Goal: Task Accomplishment & Management: Complete application form

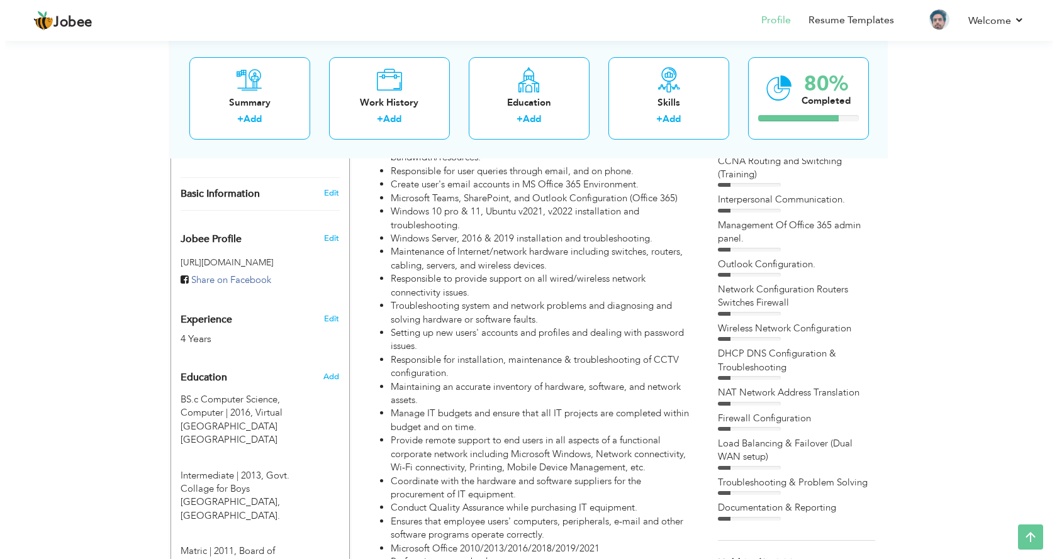
scroll to position [378, 0]
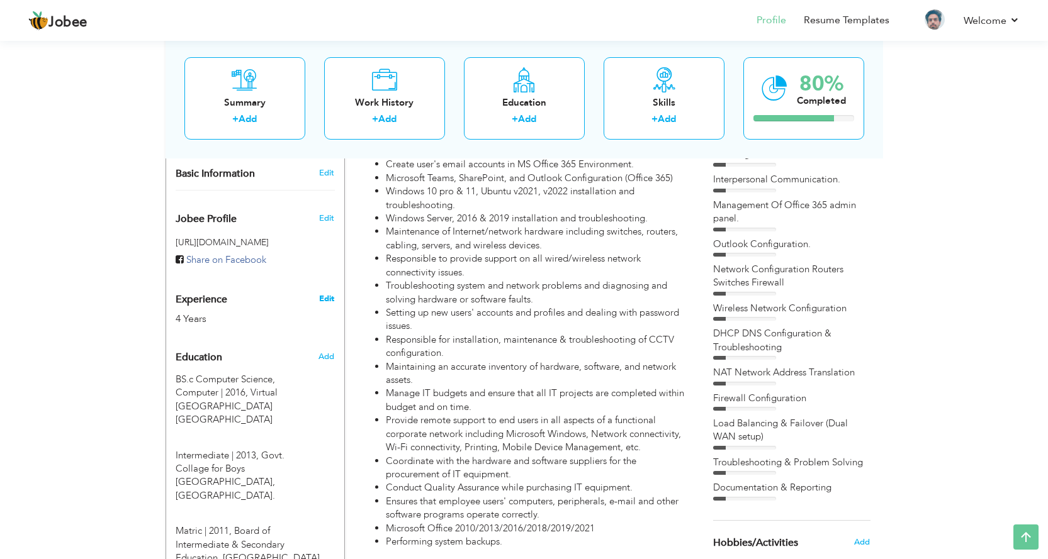
click at [325, 293] on link "Edit" at bounding box center [326, 298] width 15 height 11
type input "Asim"
type input "Malik"
type input "+92 300 8854851"
select select "number:166"
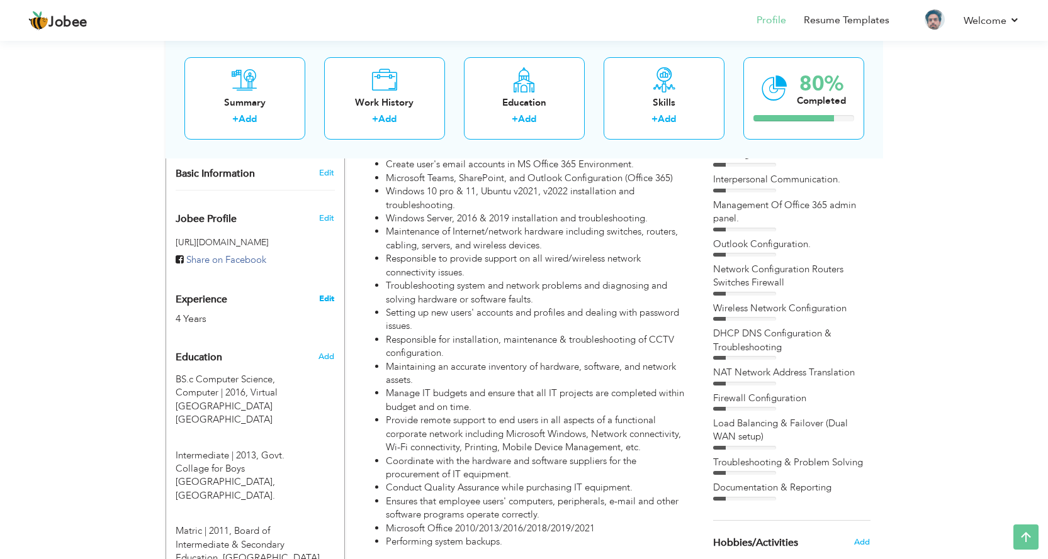
type input "Adda Plot AWT Society Phase [GEOGRAPHIC_DATA] [GEOGRAPHIC_DATA]."
select select "number:6"
type input "Network Engineer"
type input "www.linkedin.com/in/asim-malik-95835486"
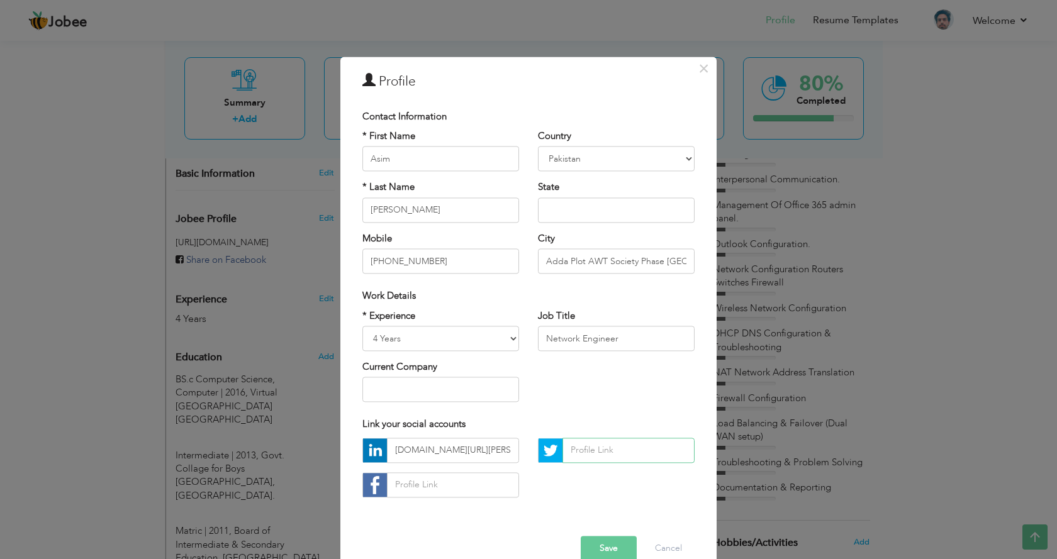
click at [619, 453] on input "text" at bounding box center [629, 450] width 132 height 25
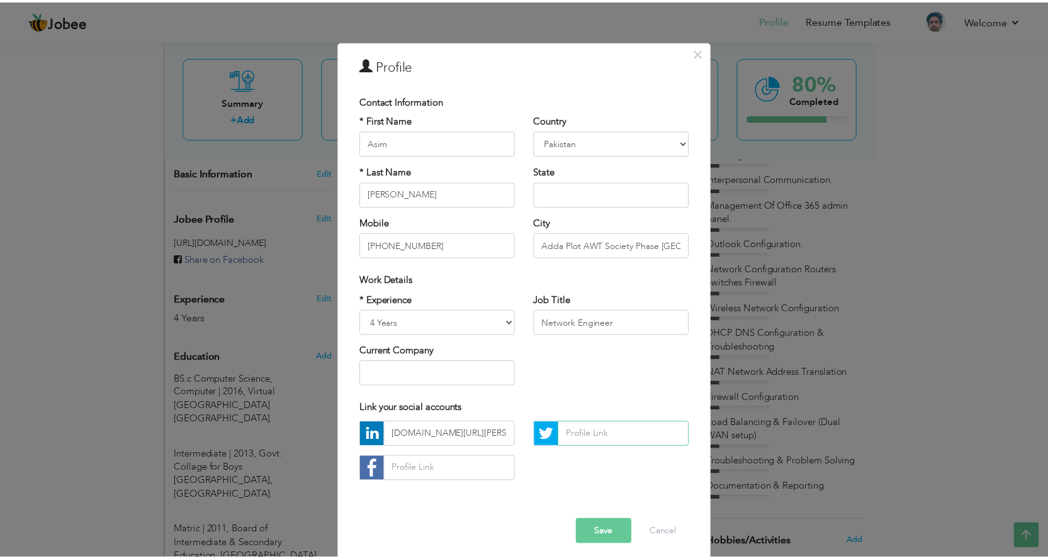
scroll to position [24, 0]
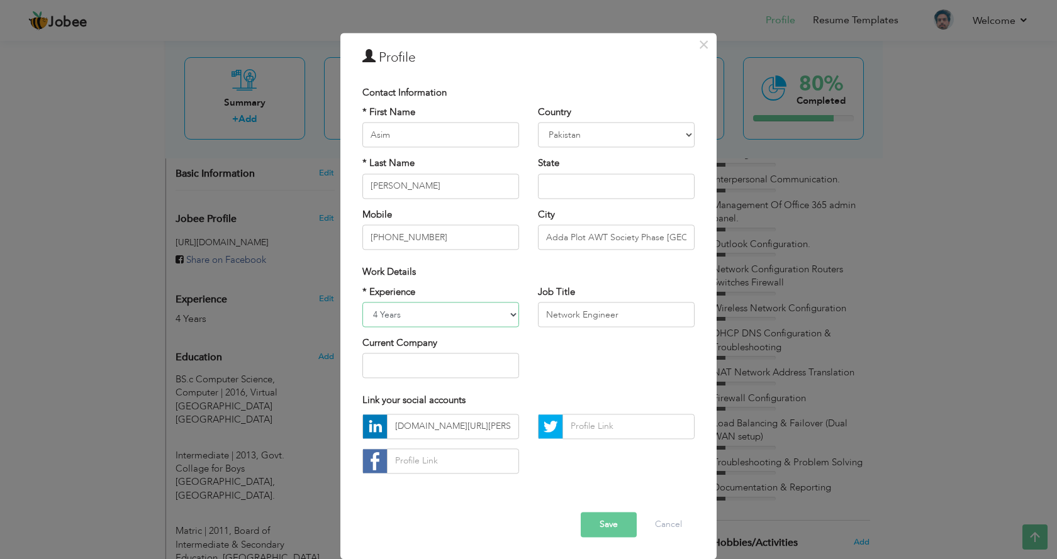
click at [496, 310] on select "Entry Level Less than 1 Year 1 Year 2 Years 3 Years 4 Years 5 Years 6 Years 7 Y…" at bounding box center [440, 314] width 157 height 25
select select "number:7"
click at [362, 302] on select "Entry Level Less than 1 Year 1 Year 2 Years 3 Years 4 Years 5 Years 6 Years 7 Y…" at bounding box center [440, 314] width 157 height 25
click at [603, 525] on button "Save" at bounding box center [609, 524] width 56 height 25
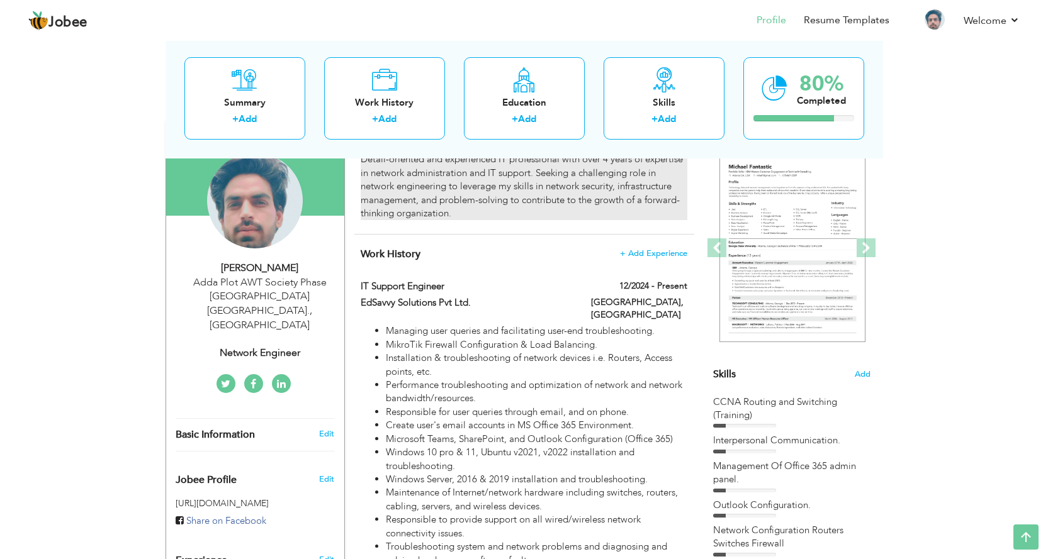
scroll to position [0, 0]
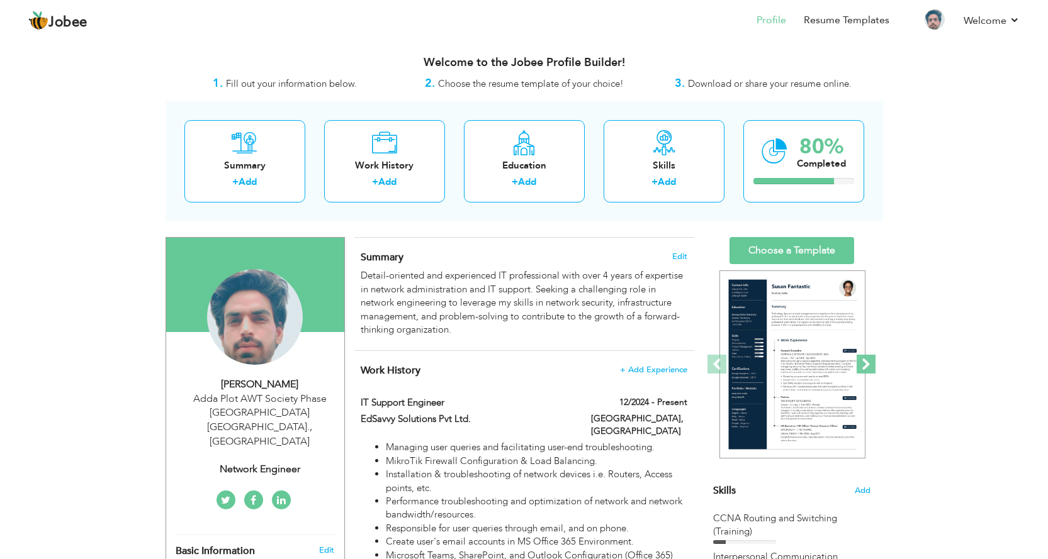
click at [866, 369] on span at bounding box center [865, 364] width 19 height 19
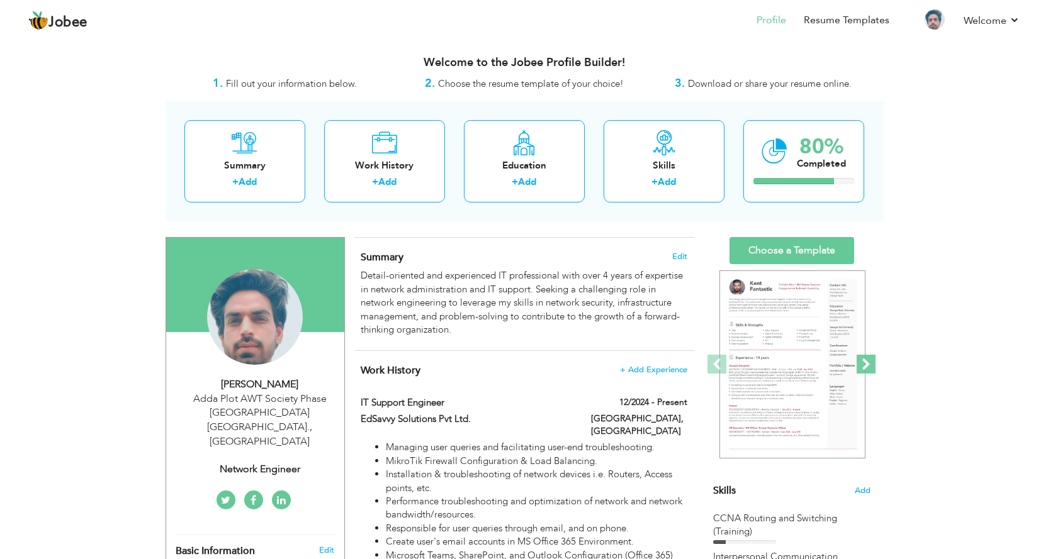
click at [866, 369] on span at bounding box center [865, 364] width 19 height 19
click at [717, 364] on span at bounding box center [716, 364] width 19 height 19
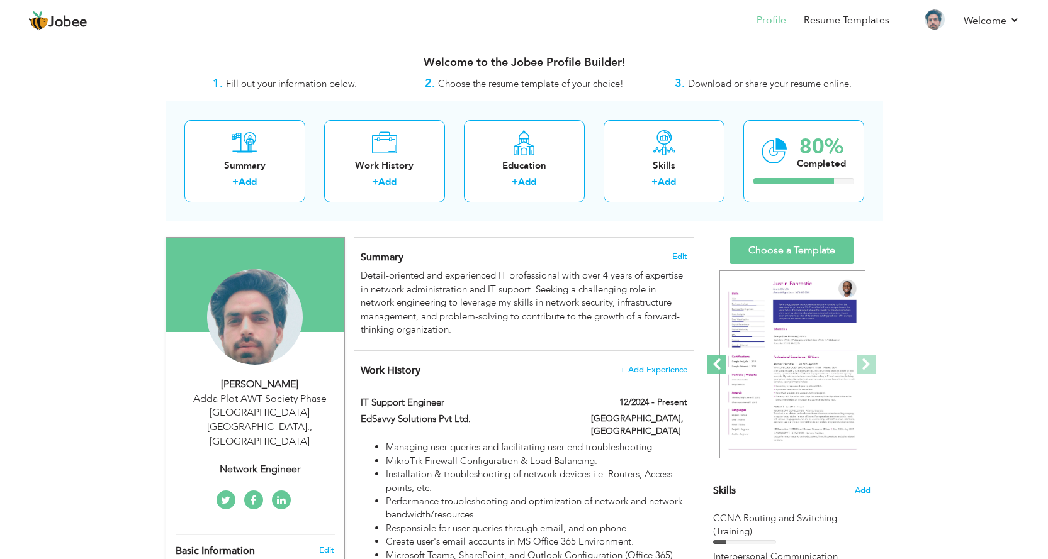
click at [717, 364] on span at bounding box center [716, 364] width 19 height 19
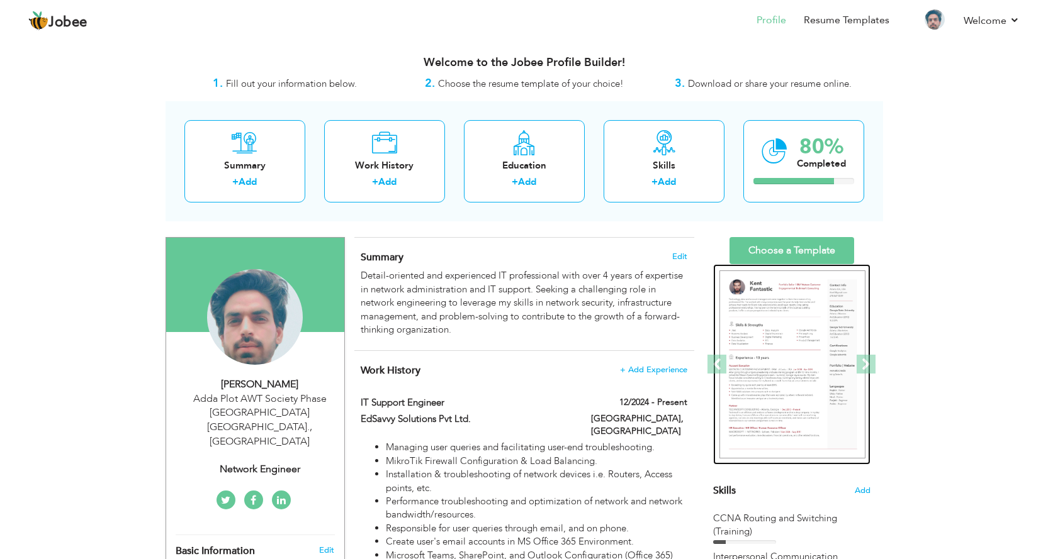
click at [790, 337] on img at bounding box center [792, 365] width 146 height 189
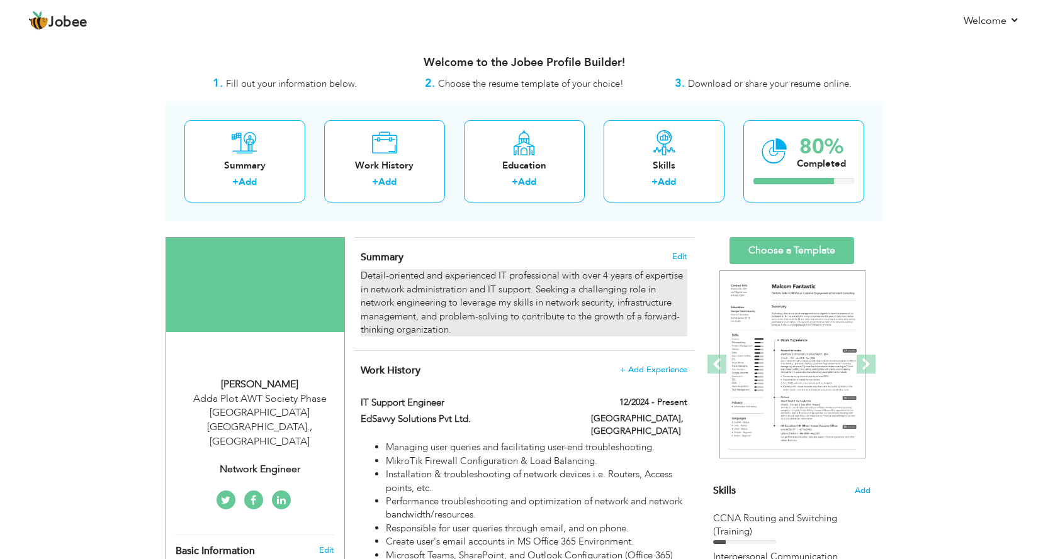
click at [529, 276] on div "Detail-oriented and experienced IT professional with over 4 years of expertise …" at bounding box center [524, 302] width 326 height 67
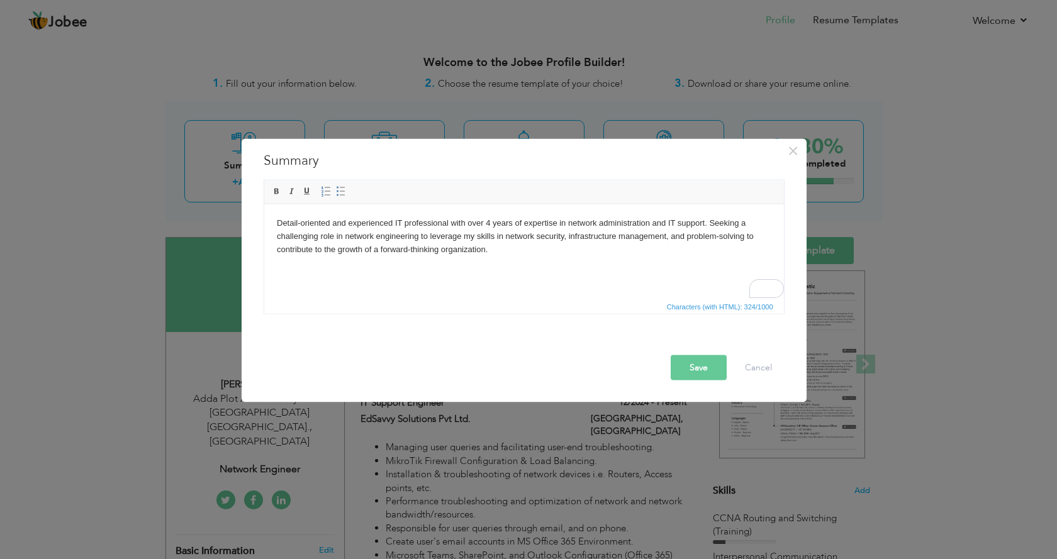
drag, startPoint x: 489, startPoint y: 224, endPoint x: 788, endPoint y: 524, distance: 424.0
click at [489, 224] on body "Detail-oriented and experienced IT professional with over 4 years of expertise …" at bounding box center [523, 235] width 495 height 39
click at [463, 300] on span "Characters (with HTML): 324/1000" at bounding box center [524, 305] width 520 height 15
click at [694, 367] on button "Save" at bounding box center [699, 367] width 56 height 25
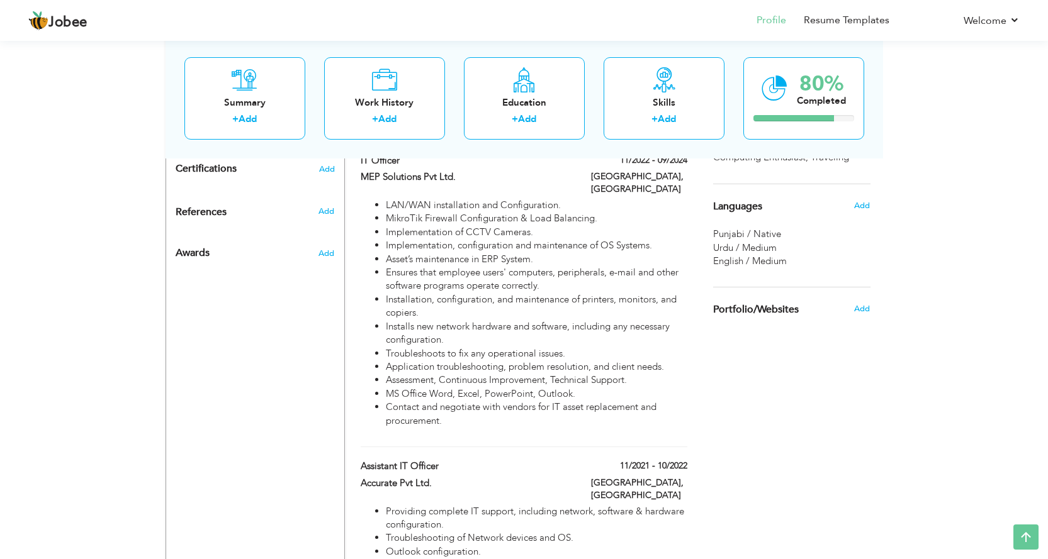
scroll to position [742, 0]
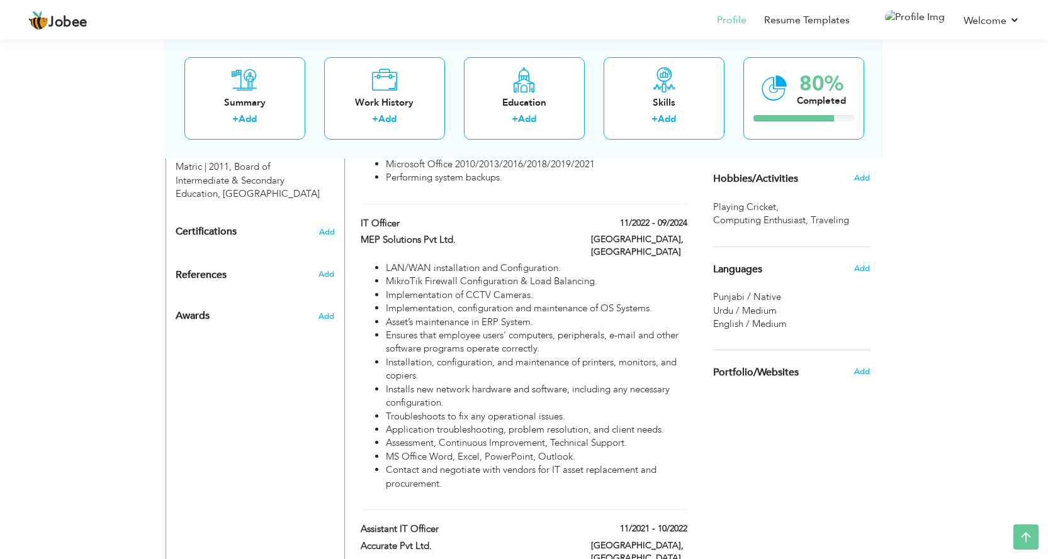
click at [754, 311] on span "Urdu / Medium" at bounding box center [745, 311] width 64 height 13
click at [754, 312] on span "Urdu / Medium" at bounding box center [745, 311] width 64 height 13
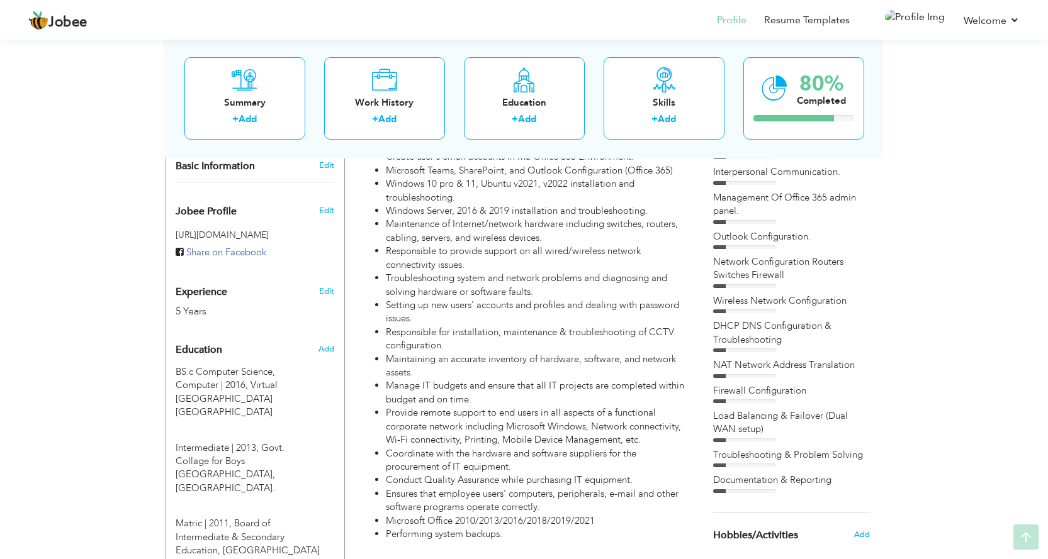
scroll to position [440, 0]
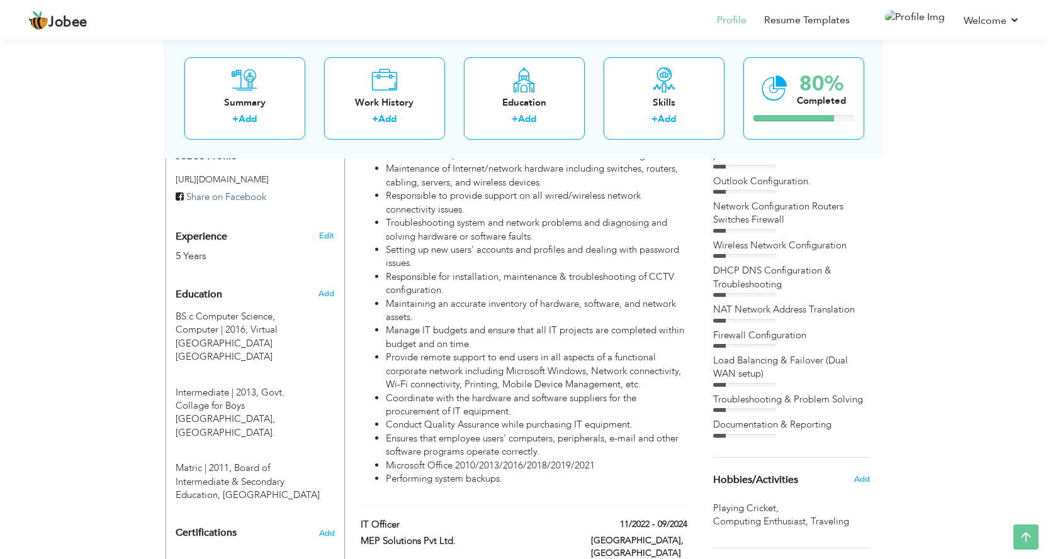
click at [763, 235] on div "CCNA Routing and Switching (Training) Interpersonal Communication. Management O…" at bounding box center [791, 255] width 157 height 366
click at [765, 240] on div "Wireless Network Configuration" at bounding box center [791, 245] width 157 height 13
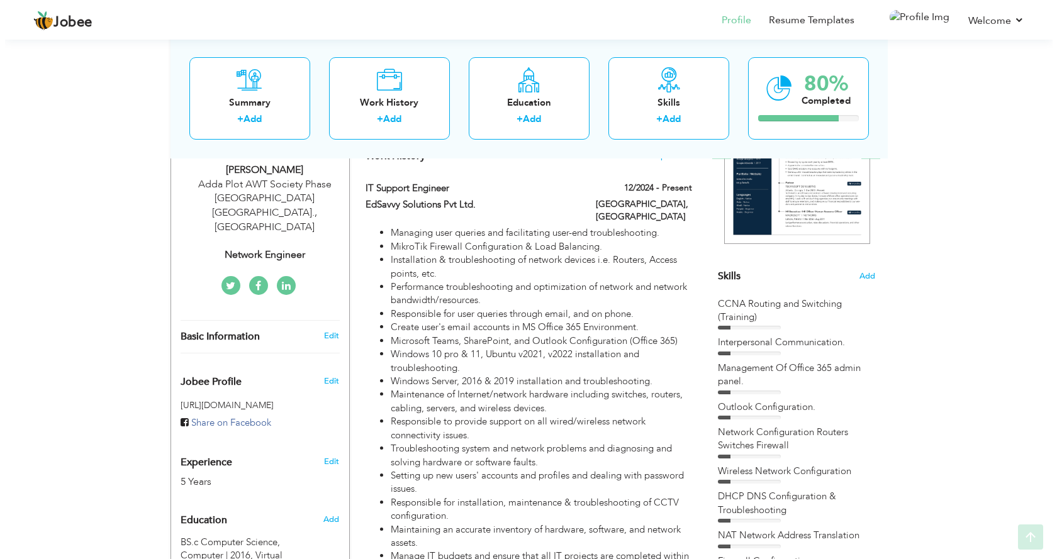
scroll to position [252, 0]
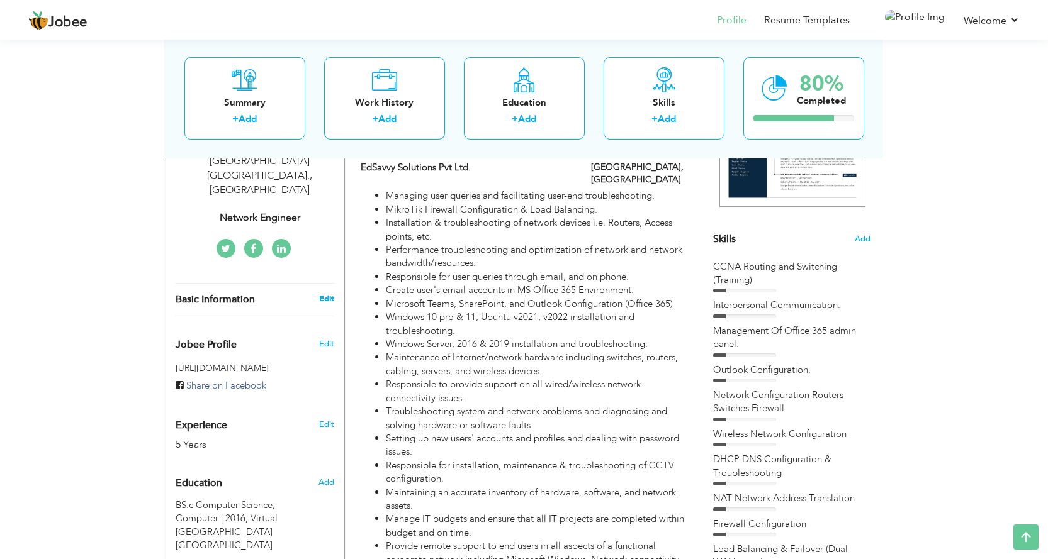
click at [324, 293] on link "Edit" at bounding box center [326, 298] width 15 height 11
select select "number:166"
select select "number:7"
type input "Network Engineer"
type input "www.linkedin.com/in/asim-malik-95835486"
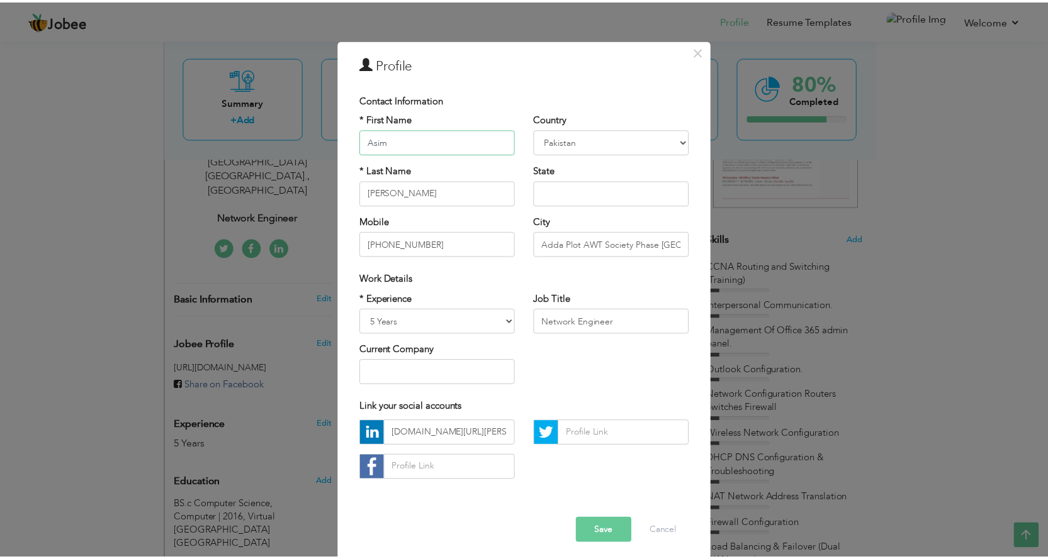
scroll to position [24, 0]
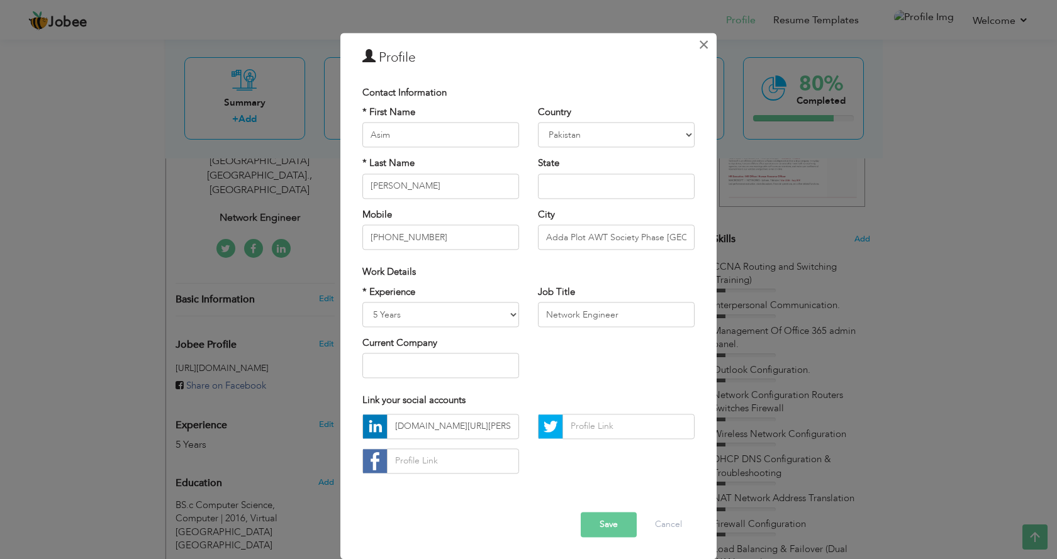
click at [698, 47] on span "×" at bounding box center [703, 44] width 11 height 23
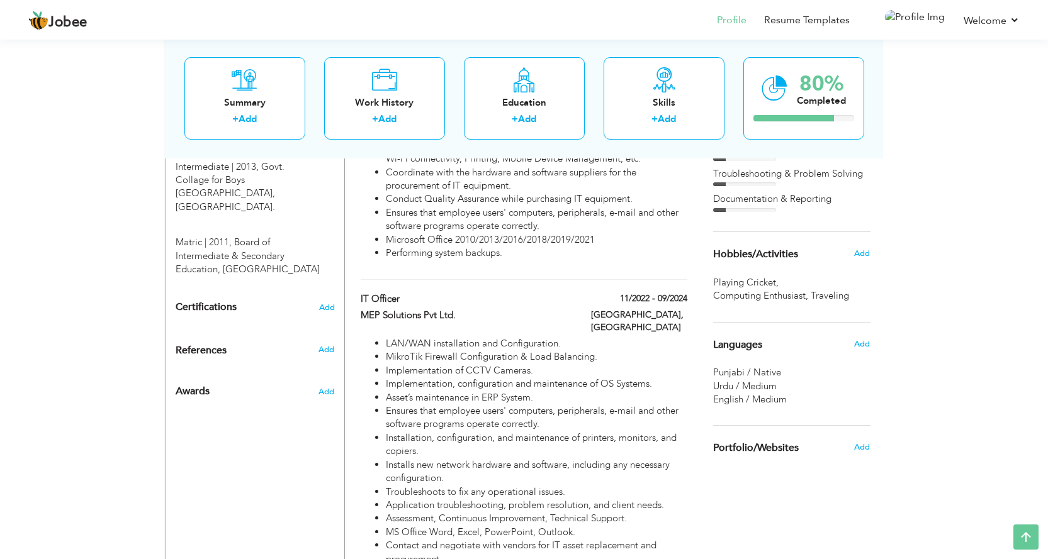
scroll to position [692, 0]
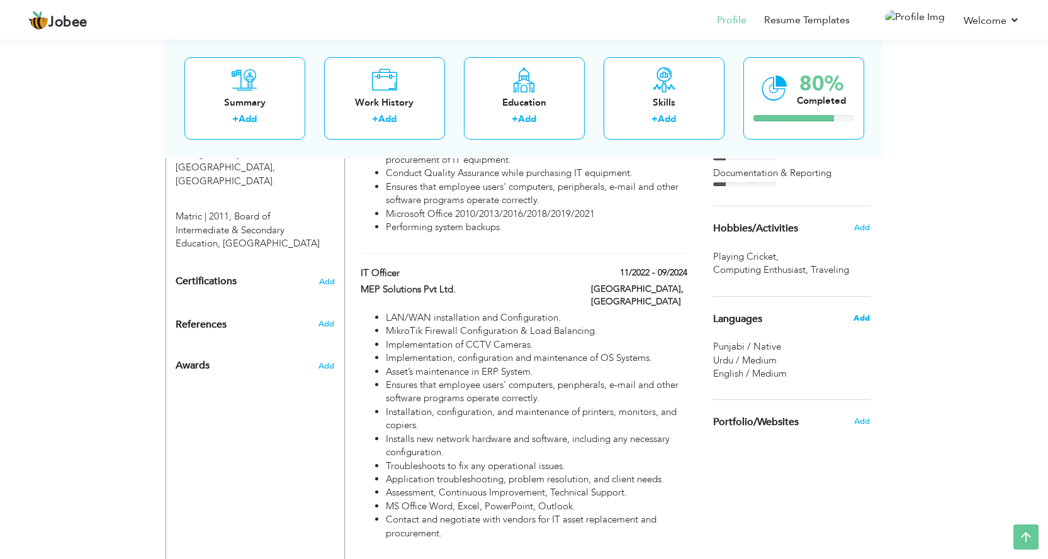
click at [858, 319] on span "Add" at bounding box center [861, 318] width 16 height 11
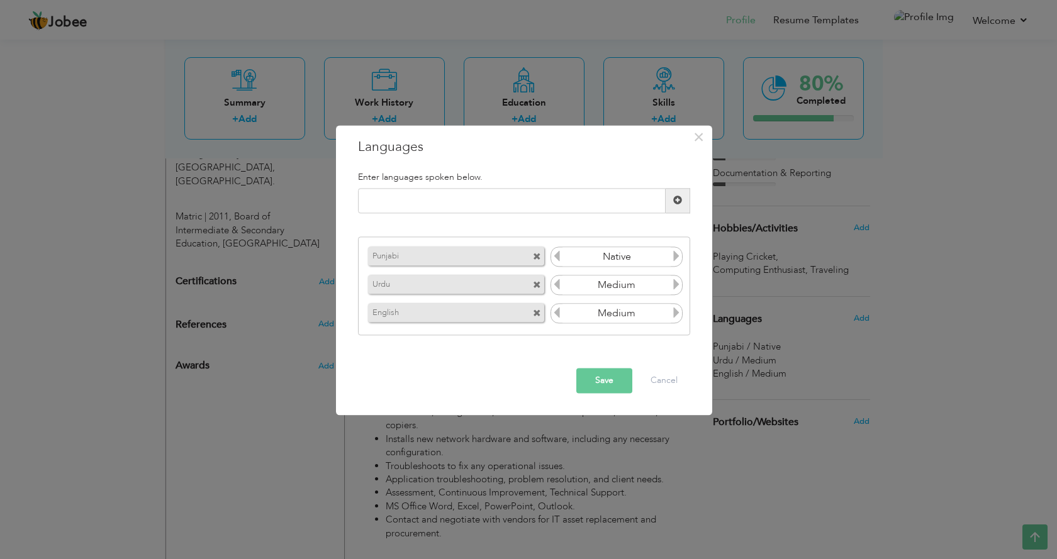
click at [677, 285] on icon at bounding box center [676, 284] width 11 height 11
click at [674, 285] on icon at bounding box center [676, 284] width 11 height 11
click at [558, 284] on icon at bounding box center [556, 284] width 11 height 11
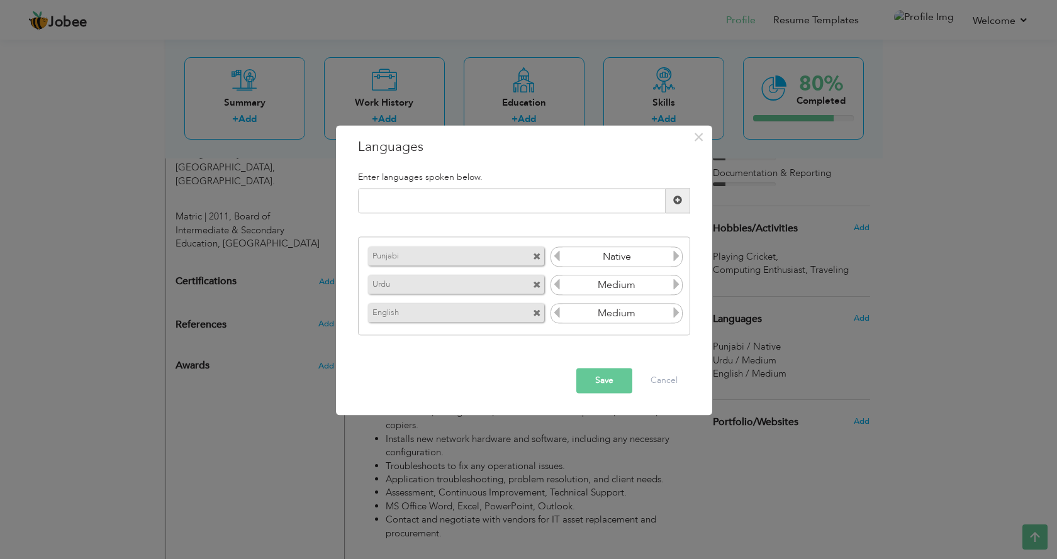
click at [558, 284] on icon at bounding box center [556, 284] width 11 height 11
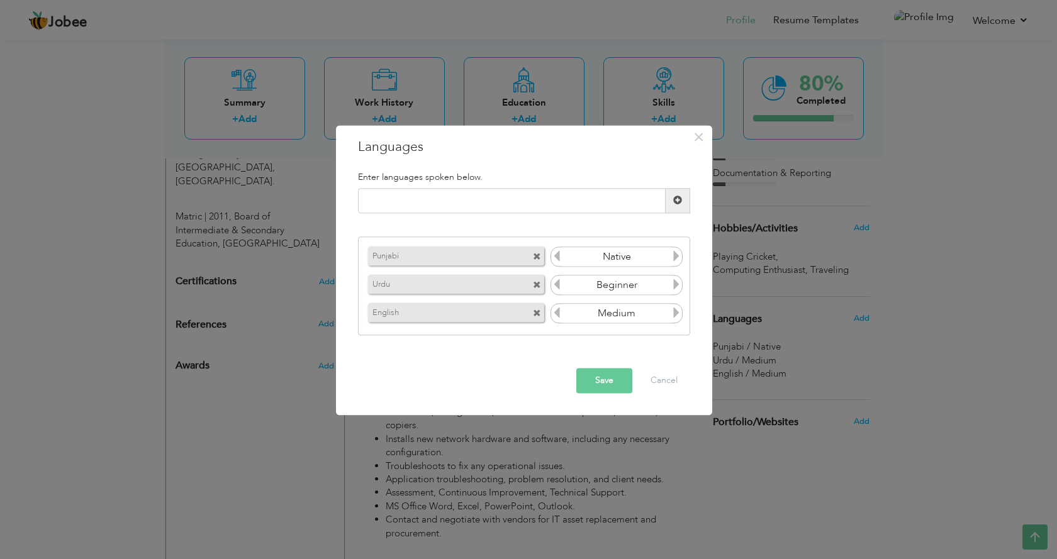
click at [676, 286] on icon at bounding box center [676, 284] width 11 height 11
click at [675, 285] on icon at bounding box center [676, 284] width 11 height 11
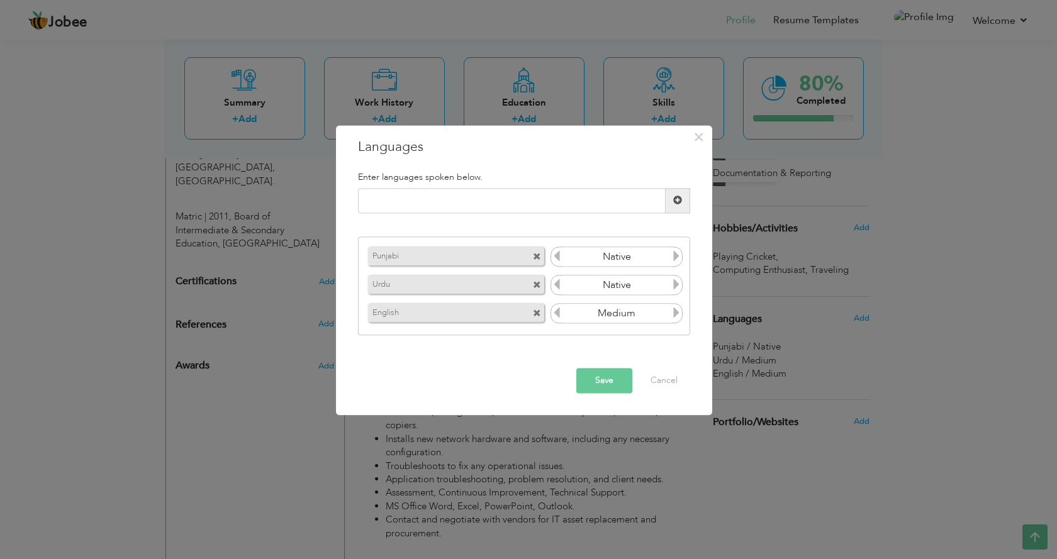
click at [556, 284] on icon at bounding box center [556, 284] width 11 height 11
click at [664, 381] on button "Cancel" at bounding box center [664, 380] width 52 height 25
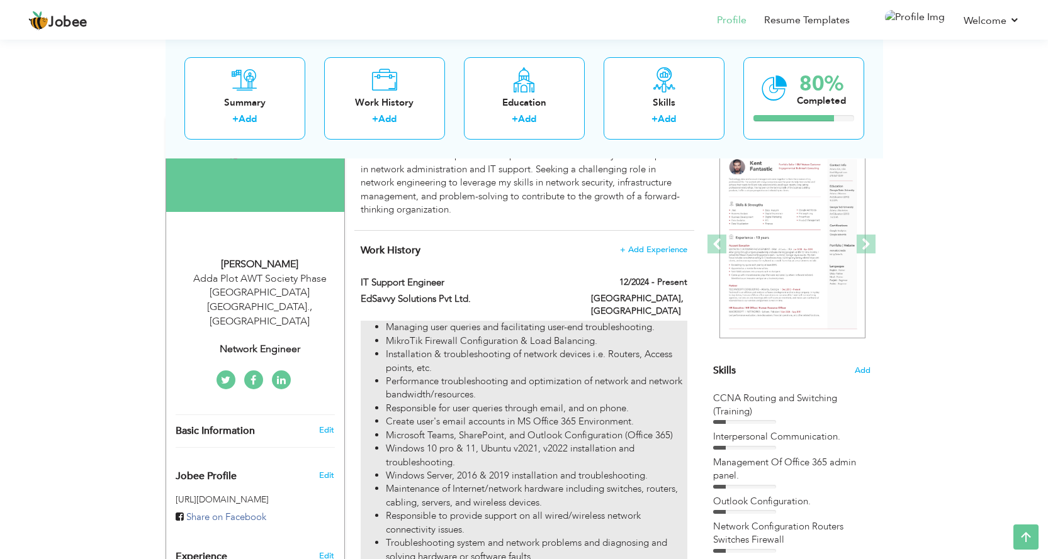
scroll to position [0, 0]
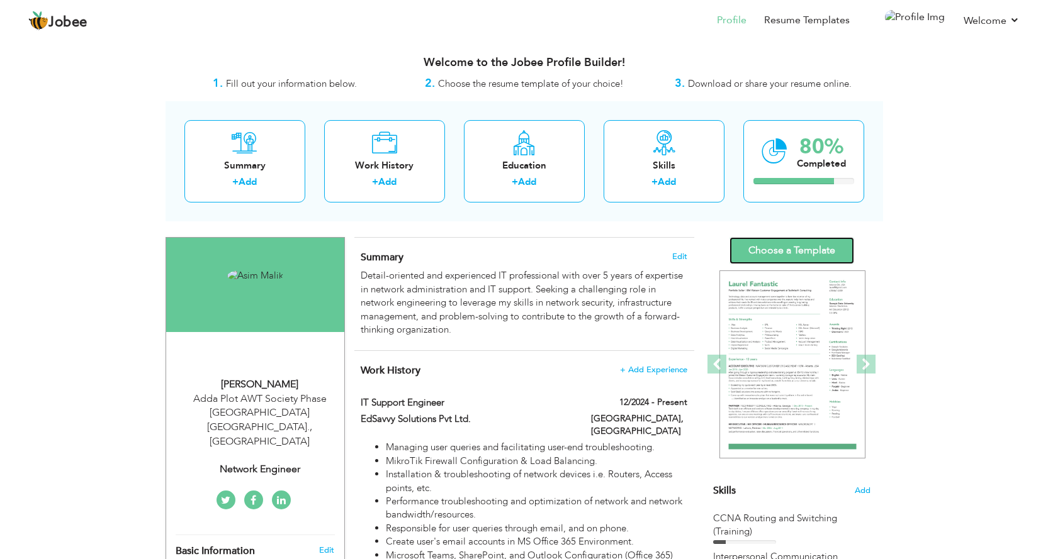
click at [807, 247] on link "Choose a Template" at bounding box center [791, 250] width 125 height 27
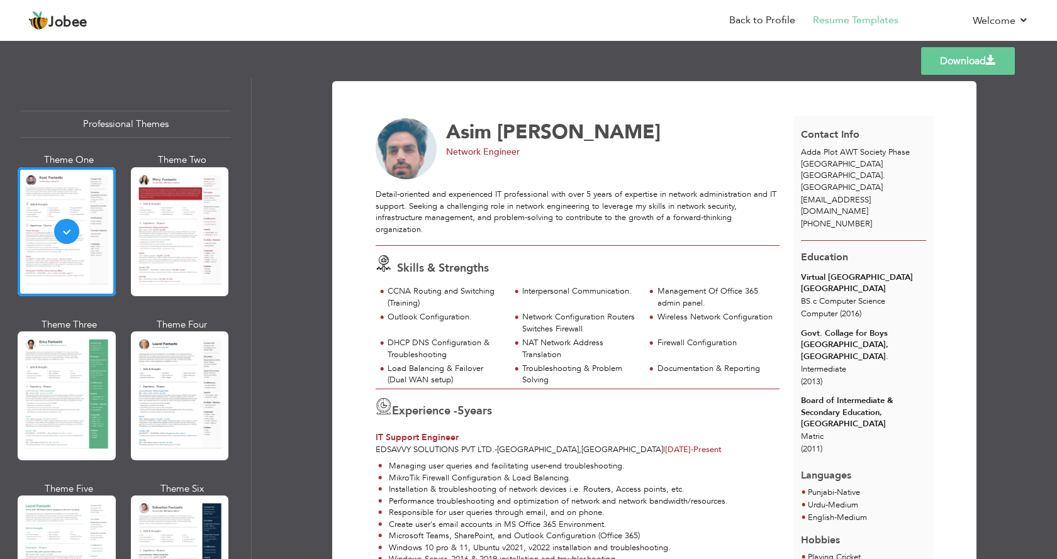
click at [970, 59] on link "Download" at bounding box center [968, 61] width 94 height 28
click at [605, 20] on nav "Back to Profile Resume Templates Resume Templates Cover Letters About My Resume…" at bounding box center [528, 21] width 1001 height 34
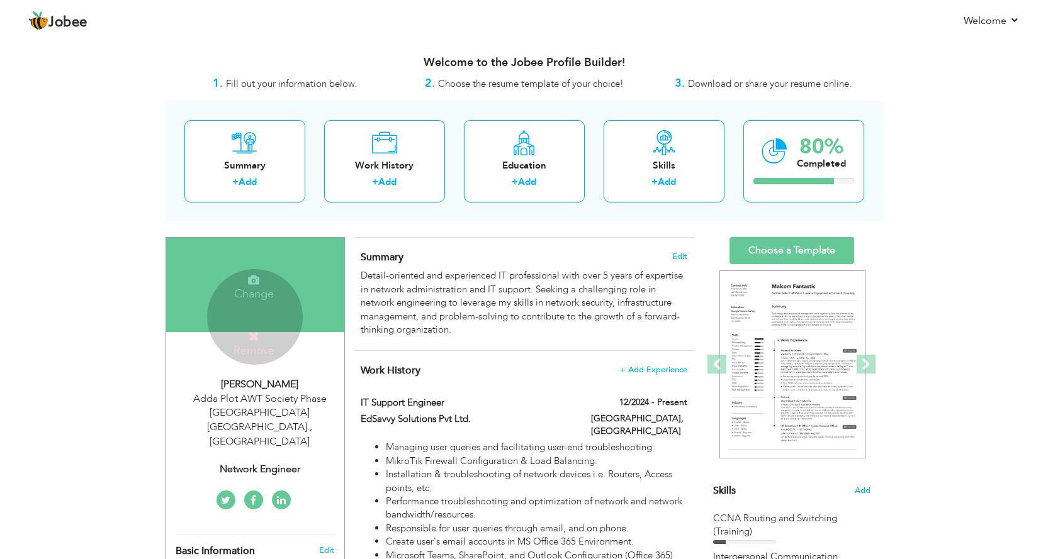
click at [256, 318] on div "Change Remove" at bounding box center [255, 317] width 96 height 96
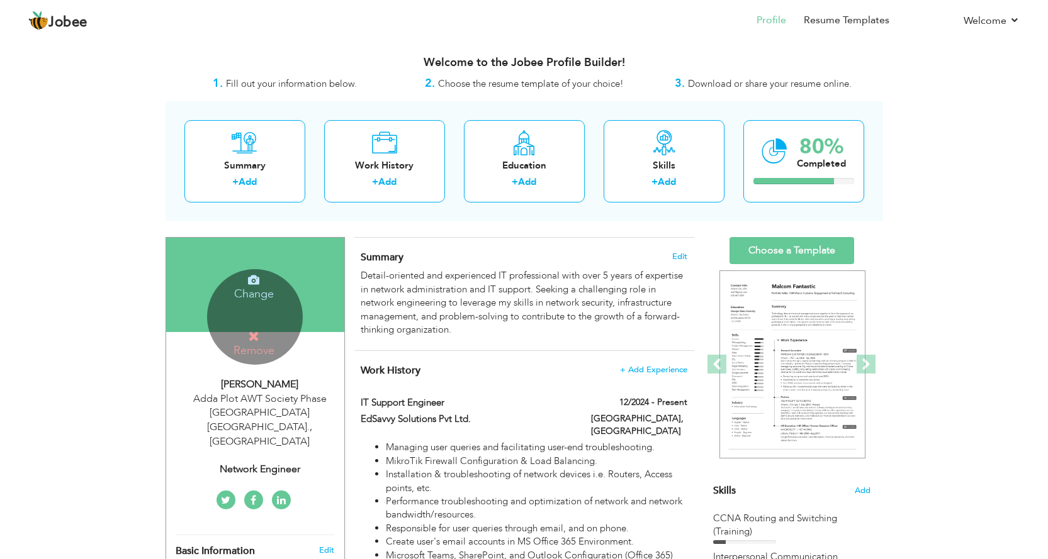
click at [256, 348] on h4 "Remove" at bounding box center [254, 343] width 90 height 27
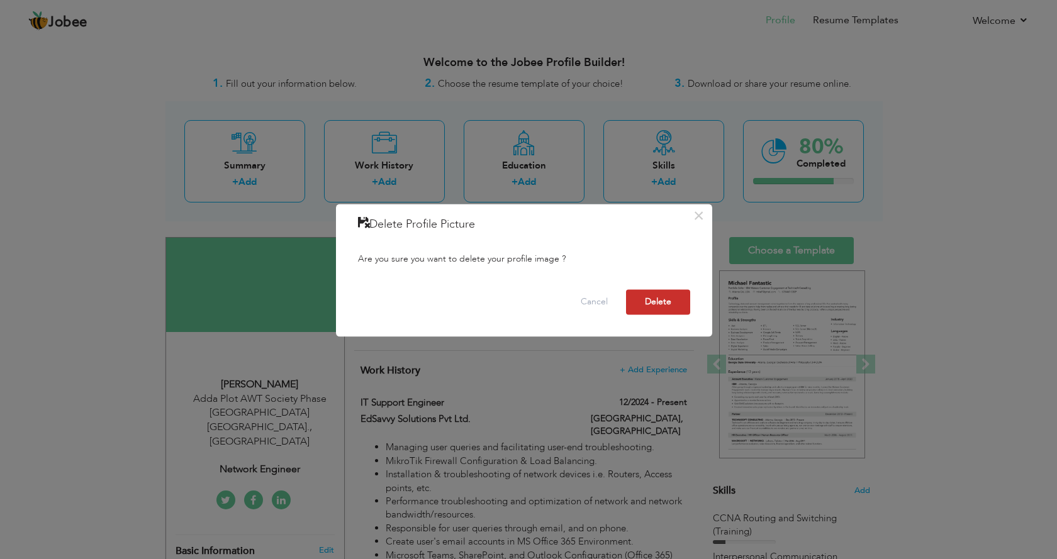
click at [653, 298] on button "Delete" at bounding box center [658, 301] width 64 height 25
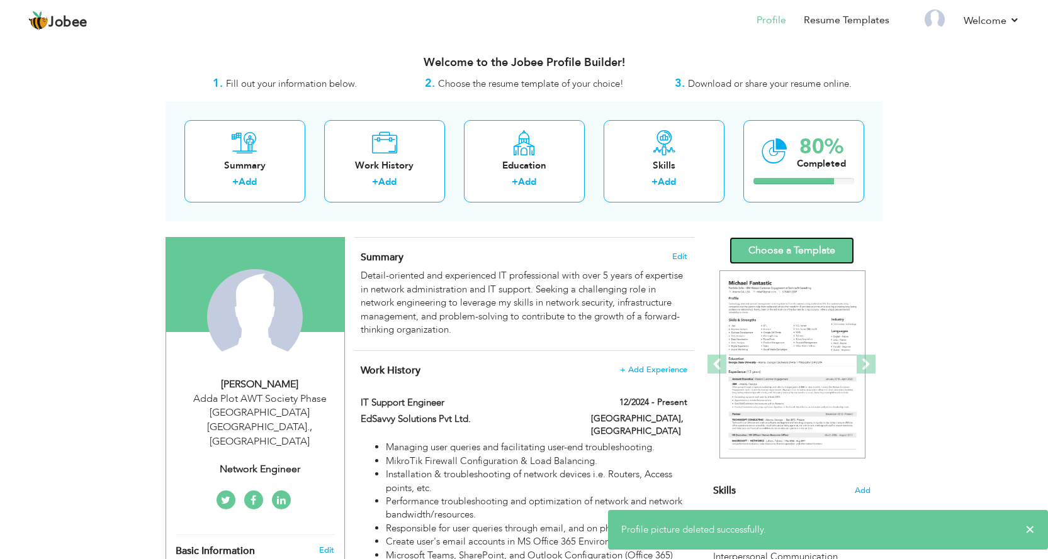
click at [821, 252] on link "Choose a Template" at bounding box center [791, 250] width 125 height 27
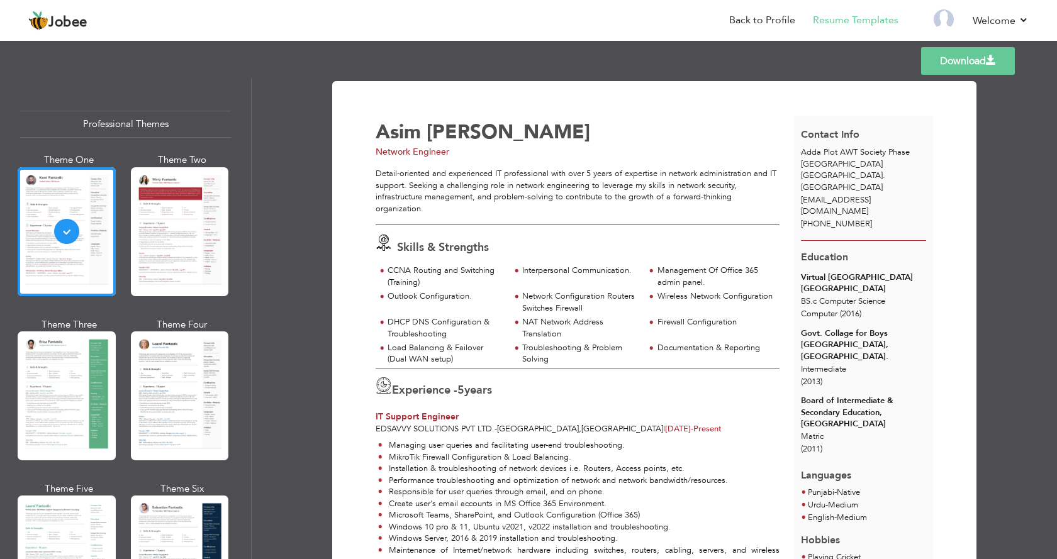
click at [986, 62] on span at bounding box center [991, 60] width 10 height 10
click at [641, 30] on nav "Back to Profile Resume Templates Resume Templates Cover Letters About My Resume…" at bounding box center [528, 21] width 1001 height 34
click at [758, 20] on link "Back to Profile" at bounding box center [762, 20] width 66 height 14
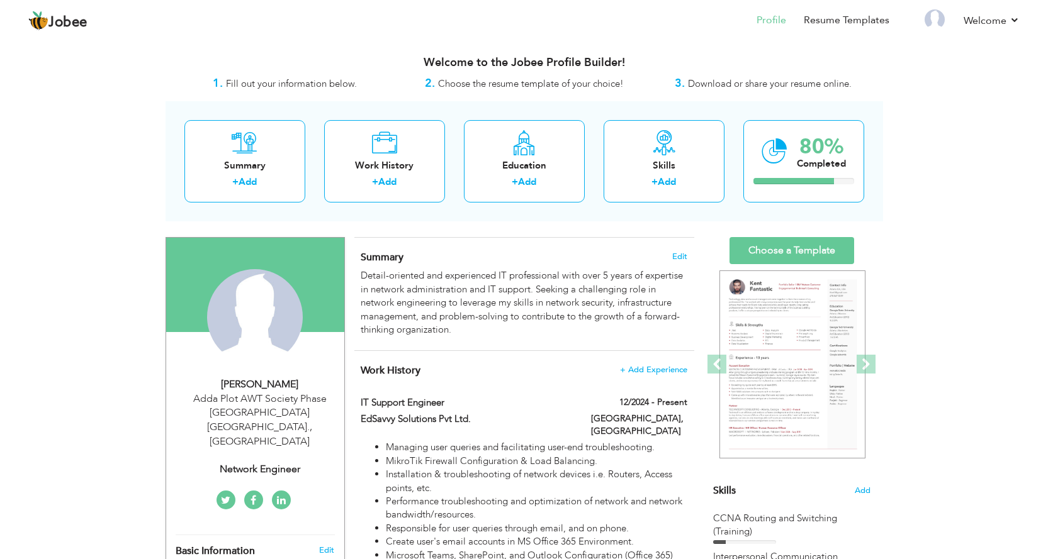
drag, startPoint x: 873, startPoint y: 4, endPoint x: 81, endPoint y: 86, distance: 797.0
drag, startPoint x: 109, startPoint y: 3, endPoint x: 133, endPoint y: 113, distance: 113.4
click at [863, 361] on span at bounding box center [865, 364] width 19 height 19
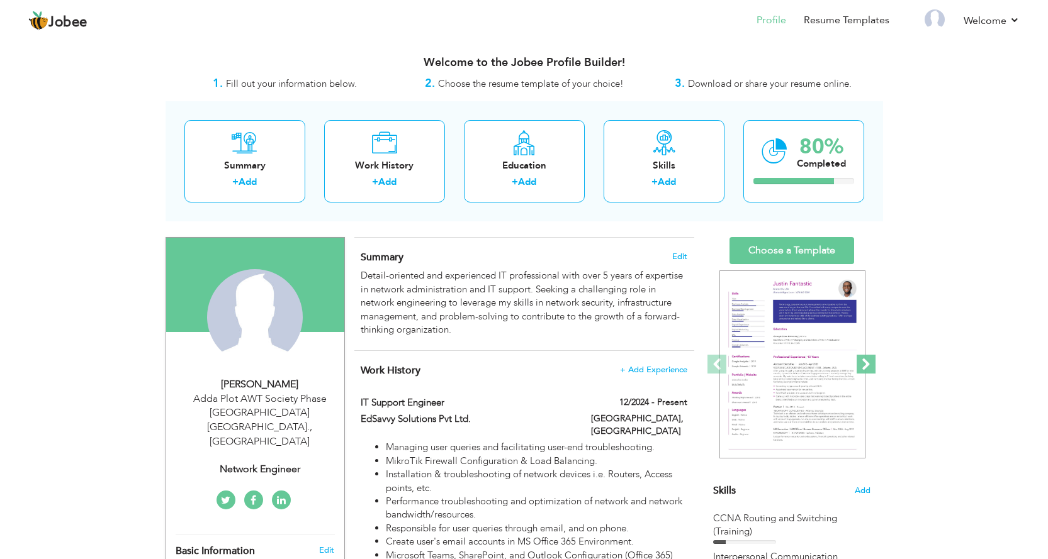
click at [863, 361] on span at bounding box center [865, 364] width 19 height 19
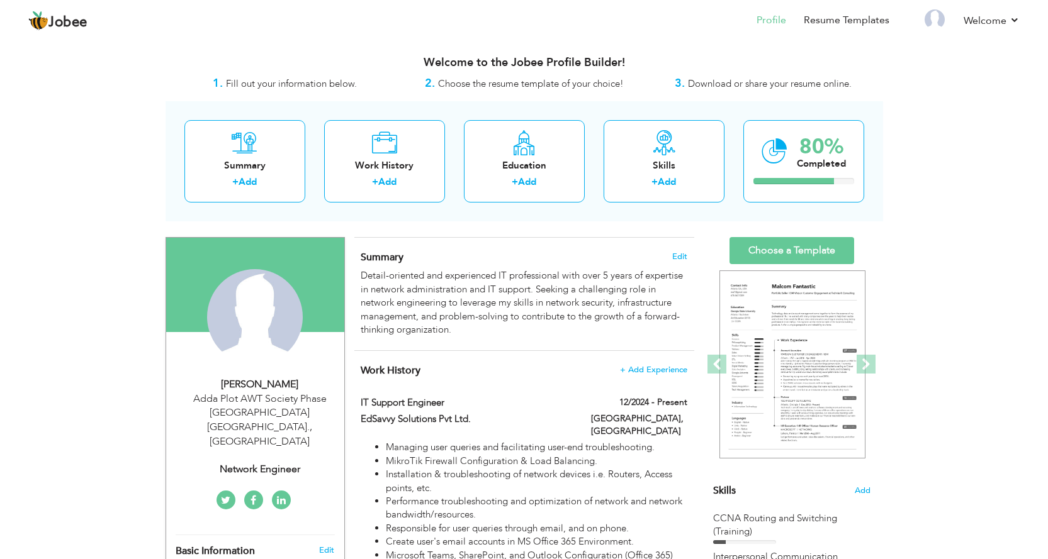
click at [822, 238] on link "Choose a Template" at bounding box center [791, 250] width 125 height 27
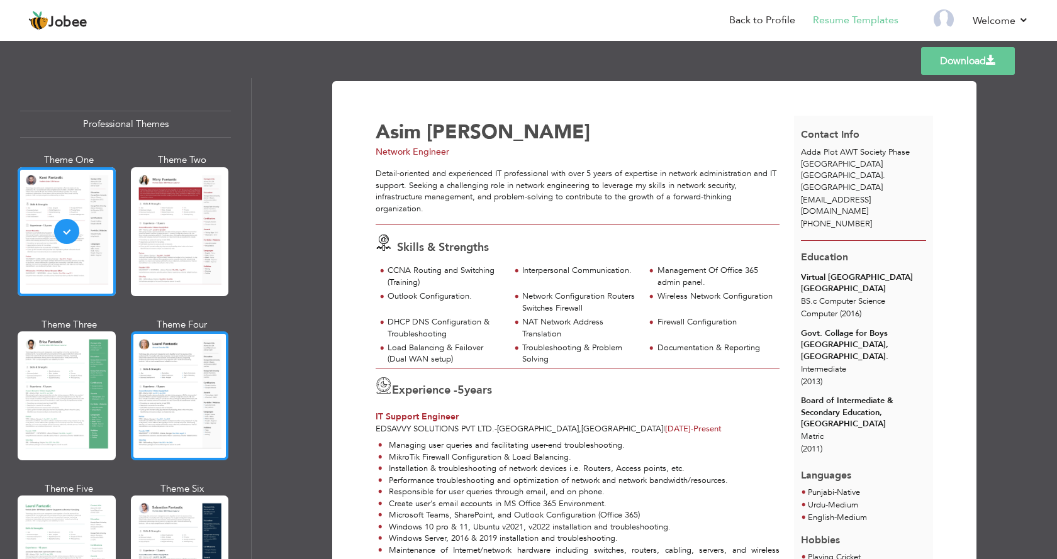
click at [152, 381] on div at bounding box center [180, 396] width 98 height 129
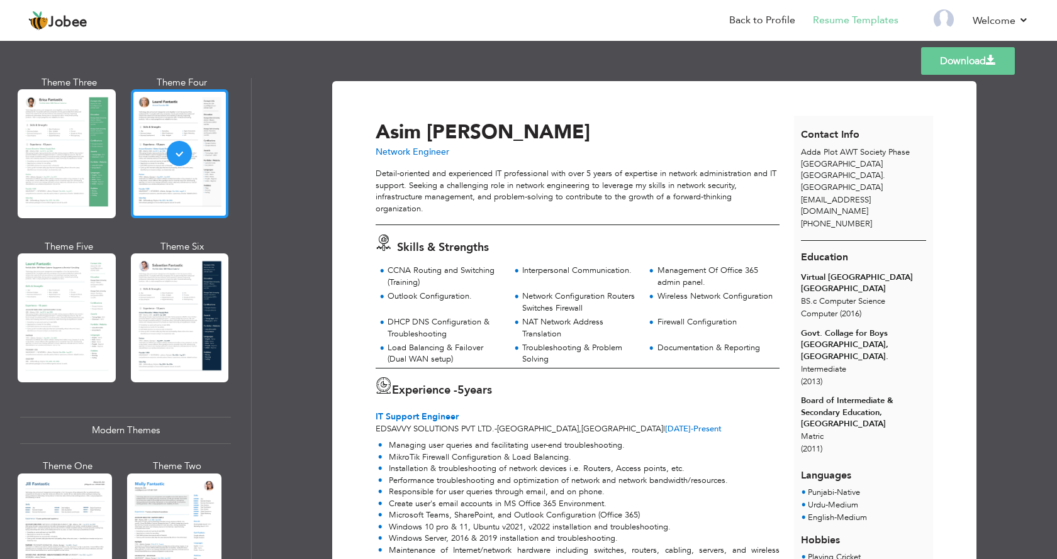
scroll to position [315, 0]
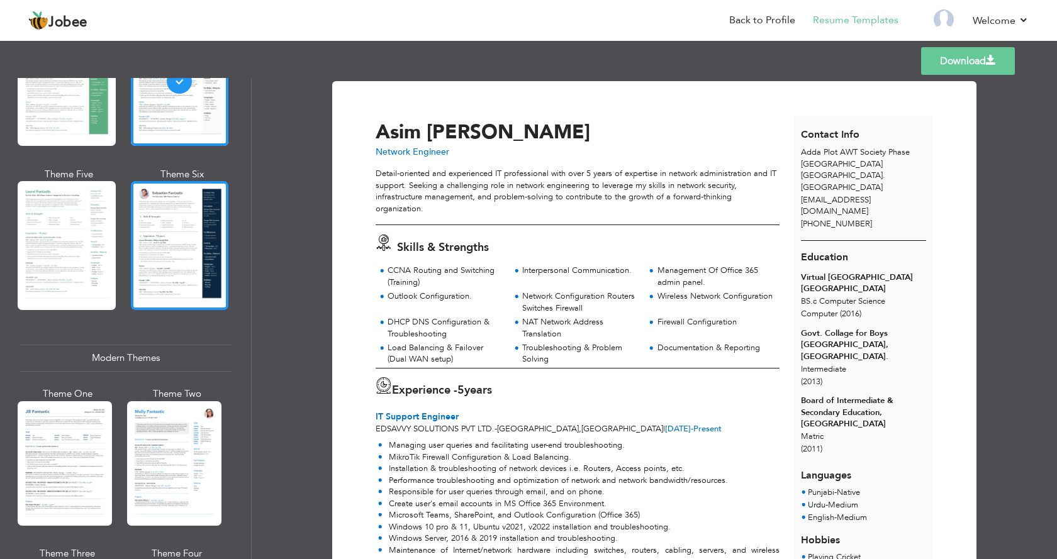
click at [171, 259] on div at bounding box center [180, 245] width 98 height 129
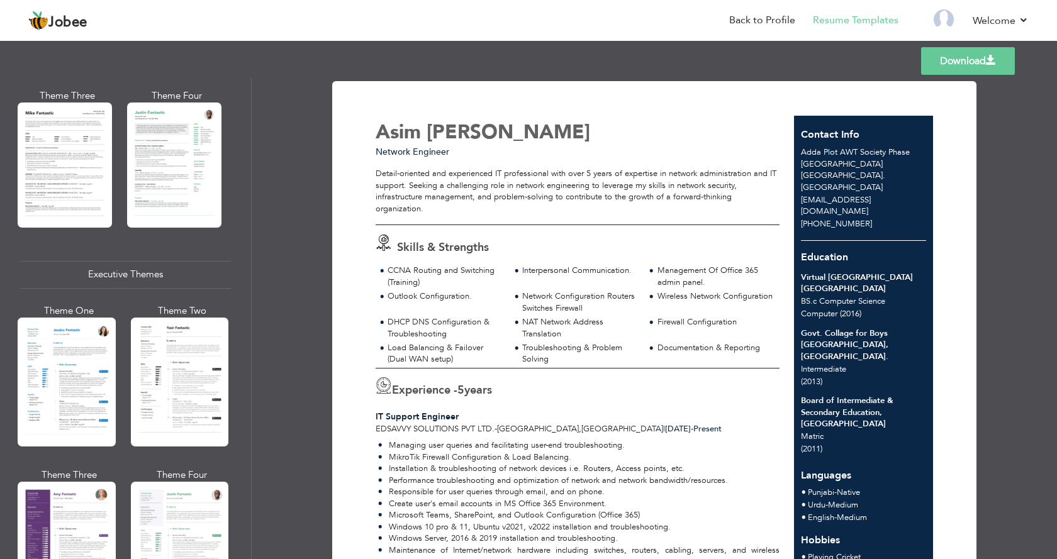
scroll to position [1007, 0]
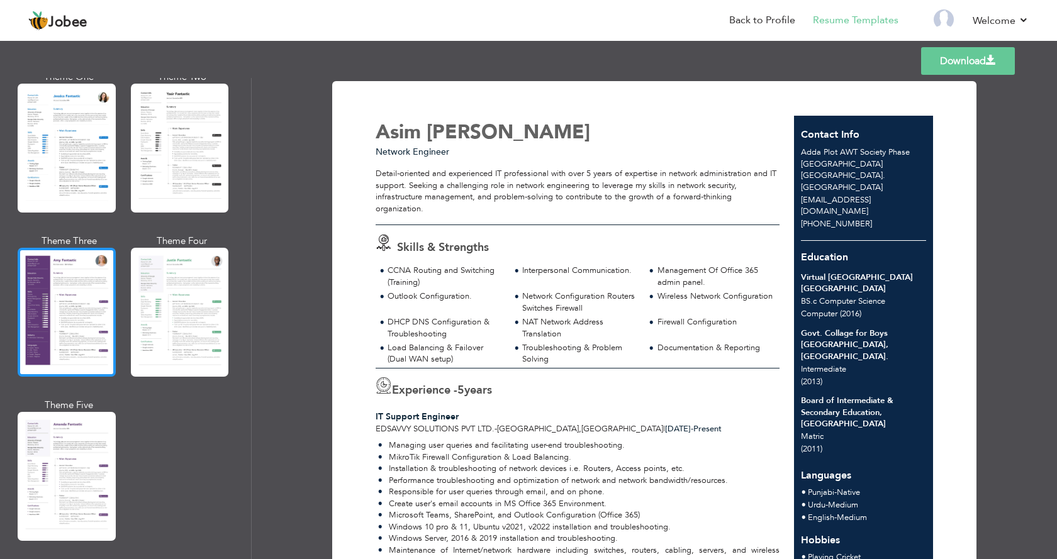
click at [57, 288] on div at bounding box center [67, 312] width 98 height 129
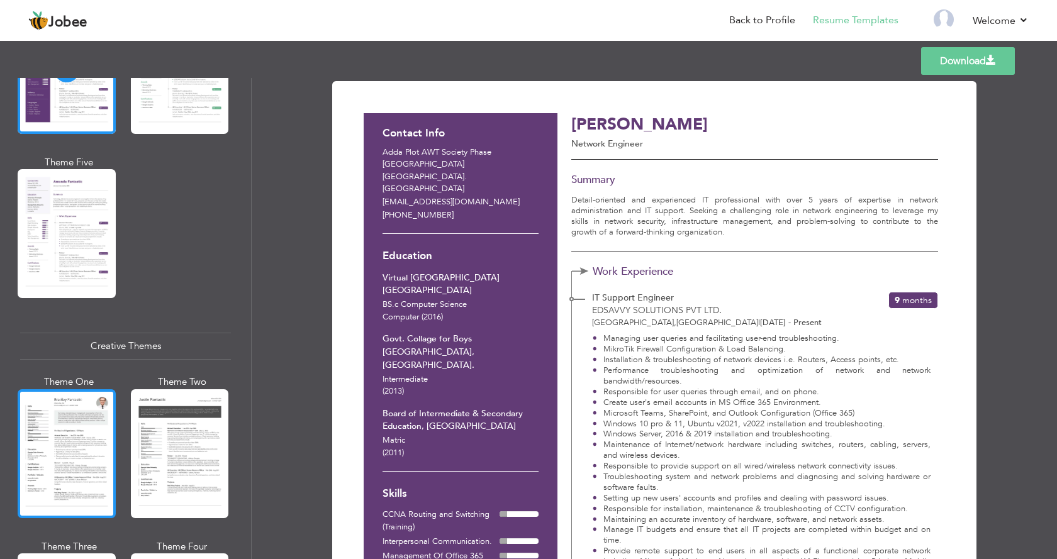
scroll to position [1258, 0]
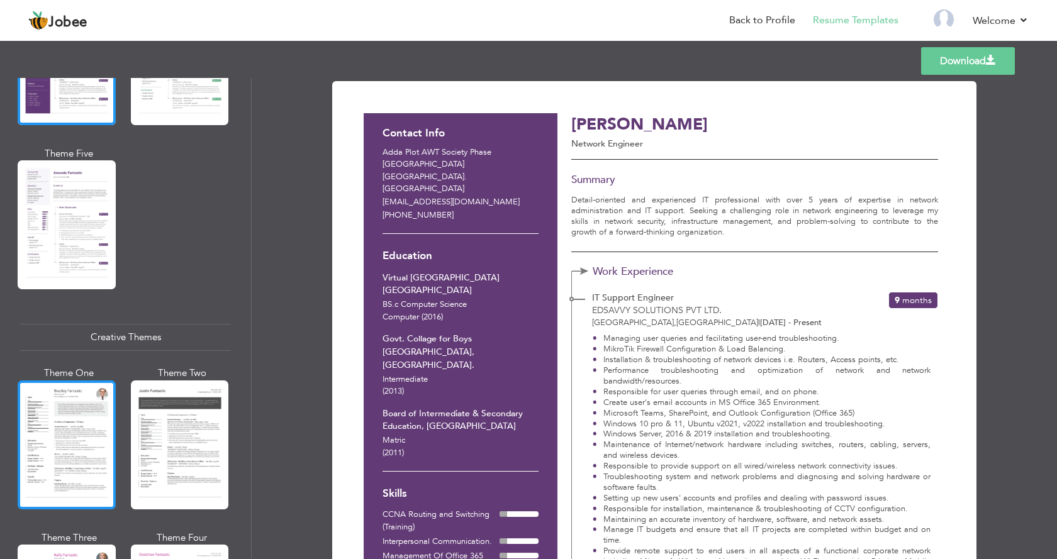
click at [79, 411] on div at bounding box center [67, 445] width 98 height 129
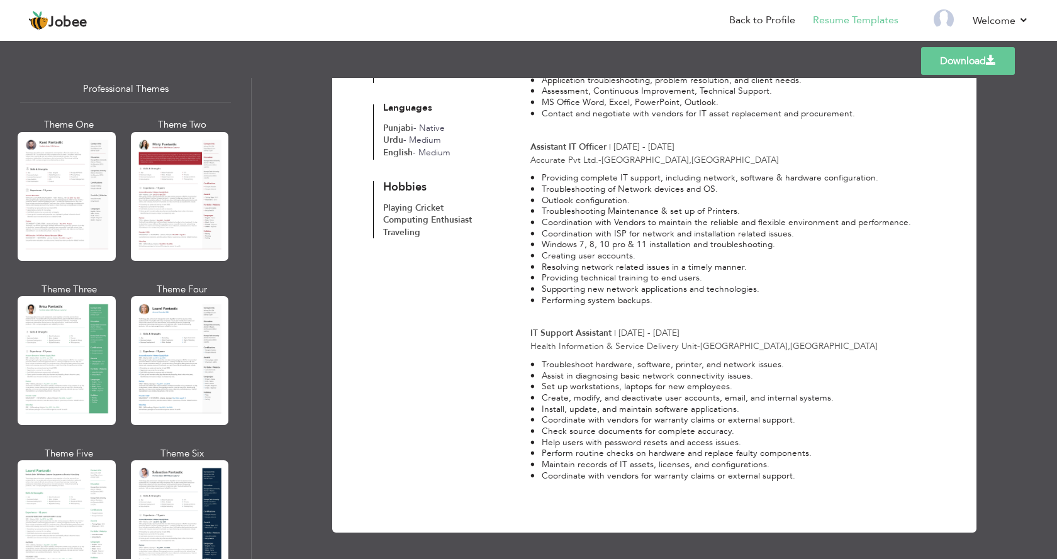
scroll to position [0, 0]
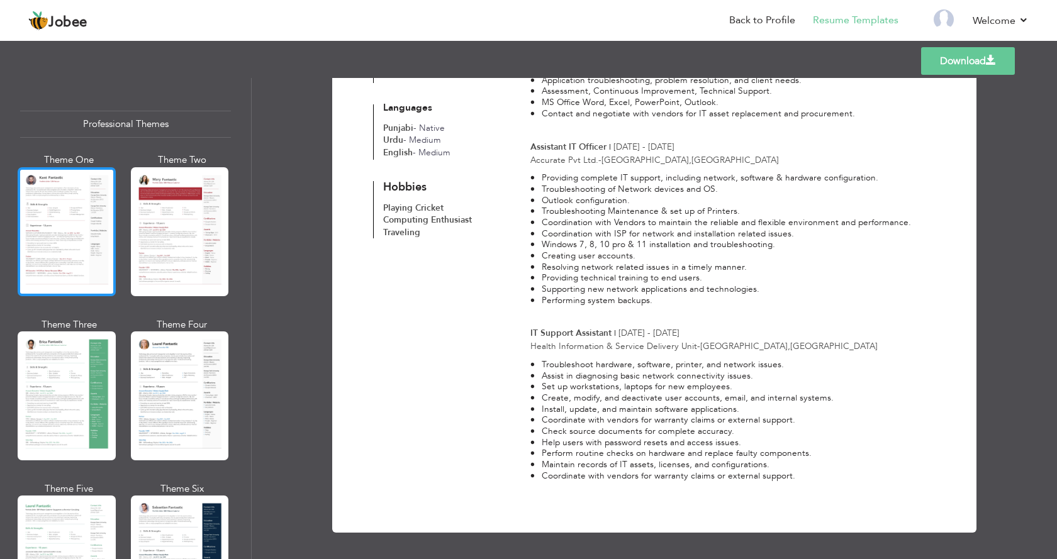
click at [58, 221] on div at bounding box center [67, 231] width 98 height 129
